Goal: Task Accomplishment & Management: Manage account settings

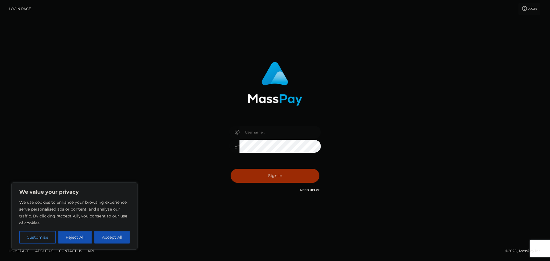
type input "[DOMAIN_NAME]"
click at [284, 176] on button "Sign in" at bounding box center [275, 176] width 89 height 14
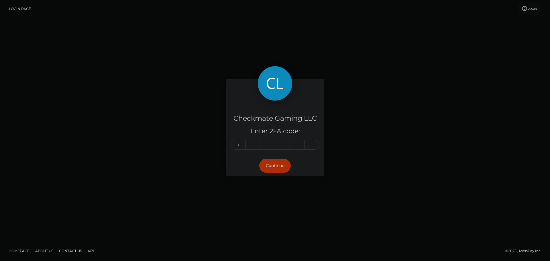
type input "0"
type input "1"
type input "4"
type input "8"
type input "9"
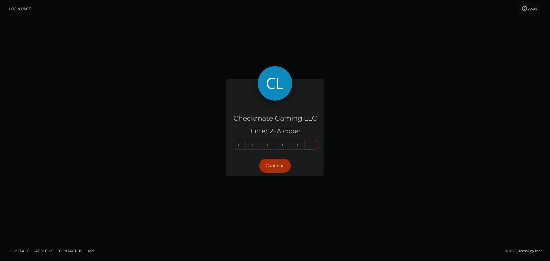
type input "9"
